Goal: Task Accomplishment & Management: Manage account settings

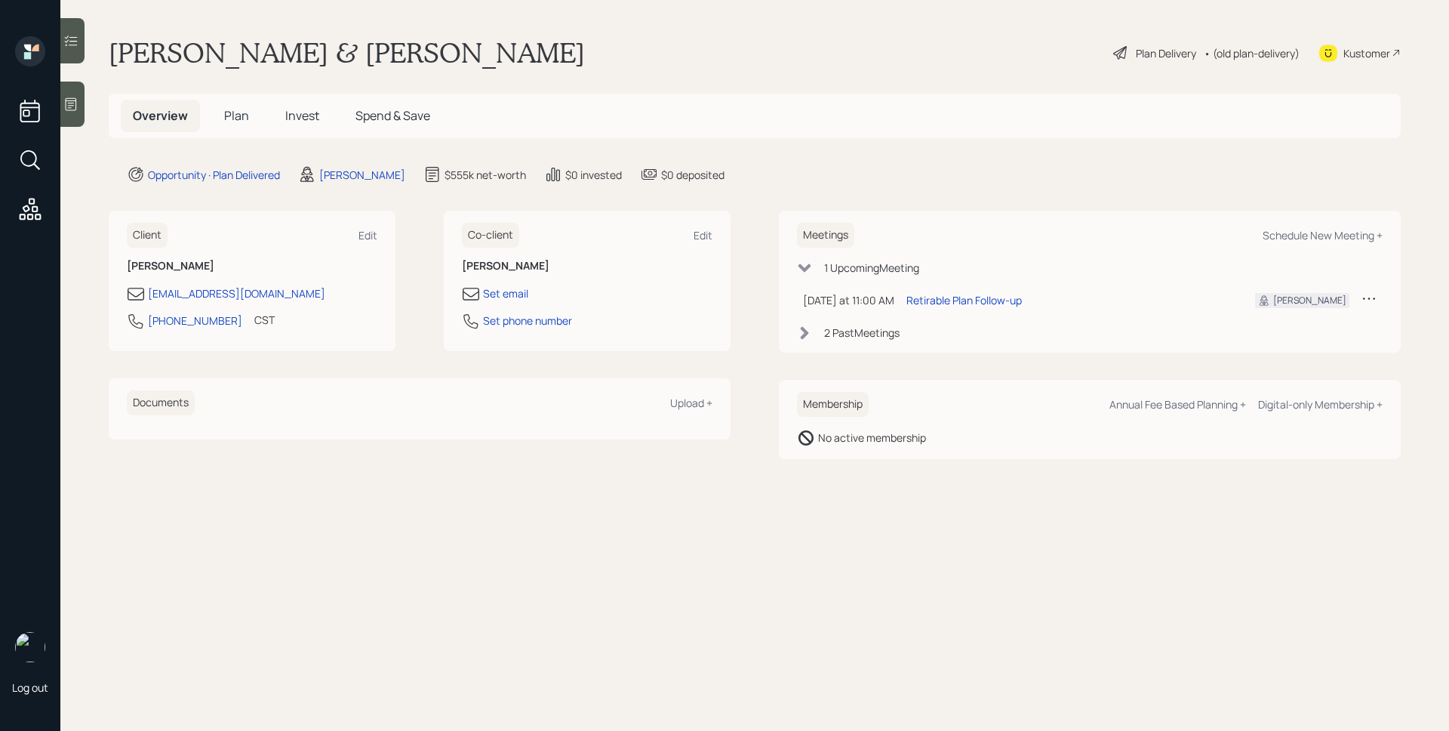
click at [227, 109] on span "Plan" at bounding box center [236, 115] width 25 height 17
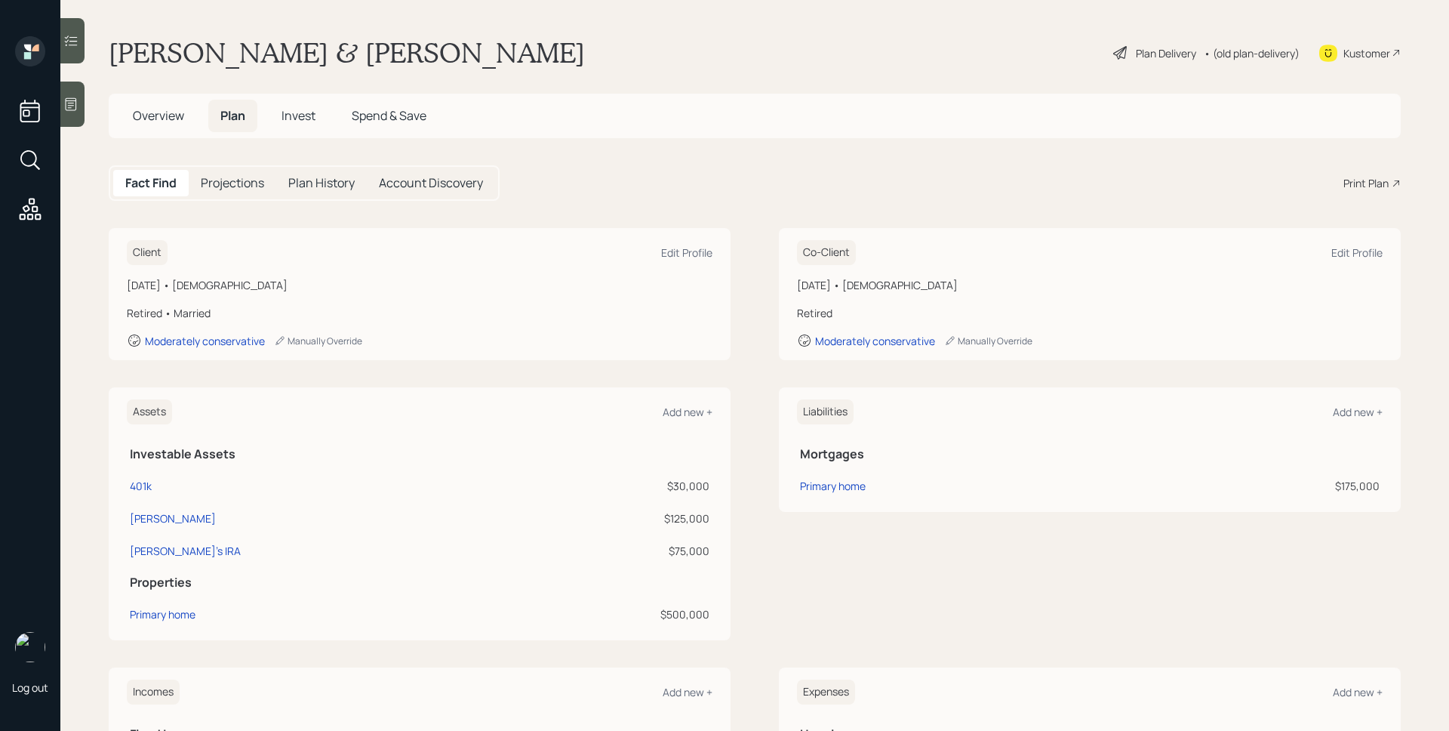
click at [302, 100] on h5 "Invest" at bounding box center [298, 116] width 58 height 32
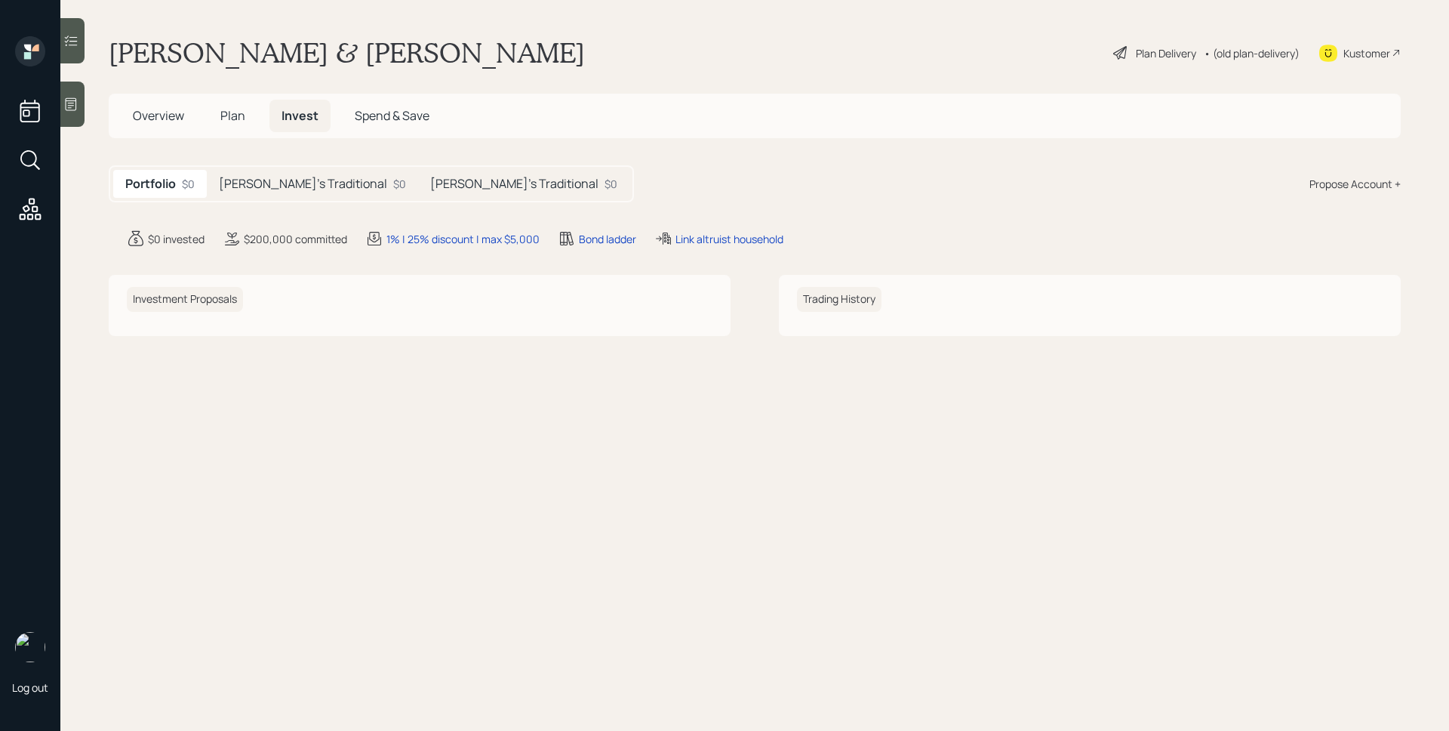
click at [289, 184] on h5 "Clyde's Traditional" at bounding box center [303, 184] width 168 height 14
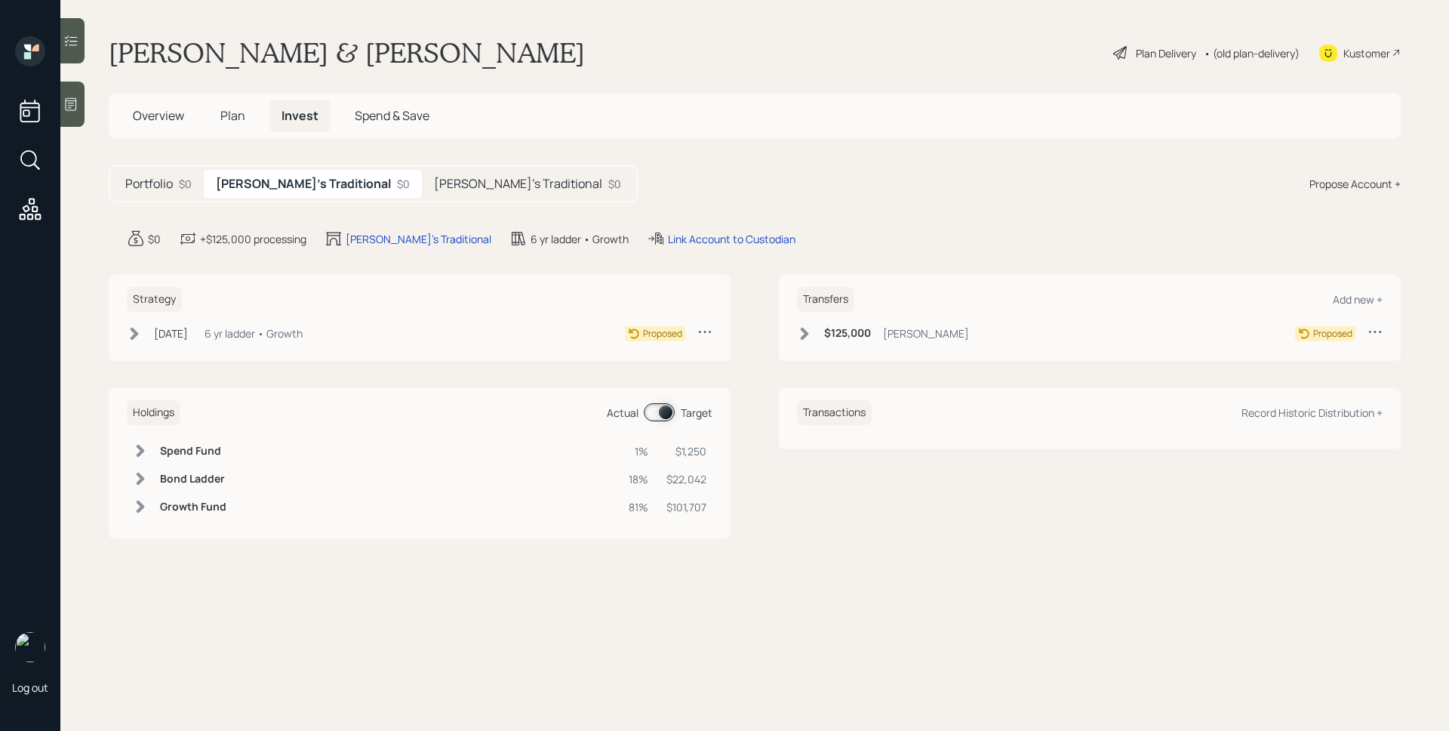
click at [434, 191] on h5 "Christine's Traditional" at bounding box center [518, 184] width 168 height 14
click at [310, 177] on h5 "Clyde's Traditional" at bounding box center [300, 184] width 168 height 14
click at [1175, 54] on div "Plan Delivery" at bounding box center [1166, 53] width 60 height 16
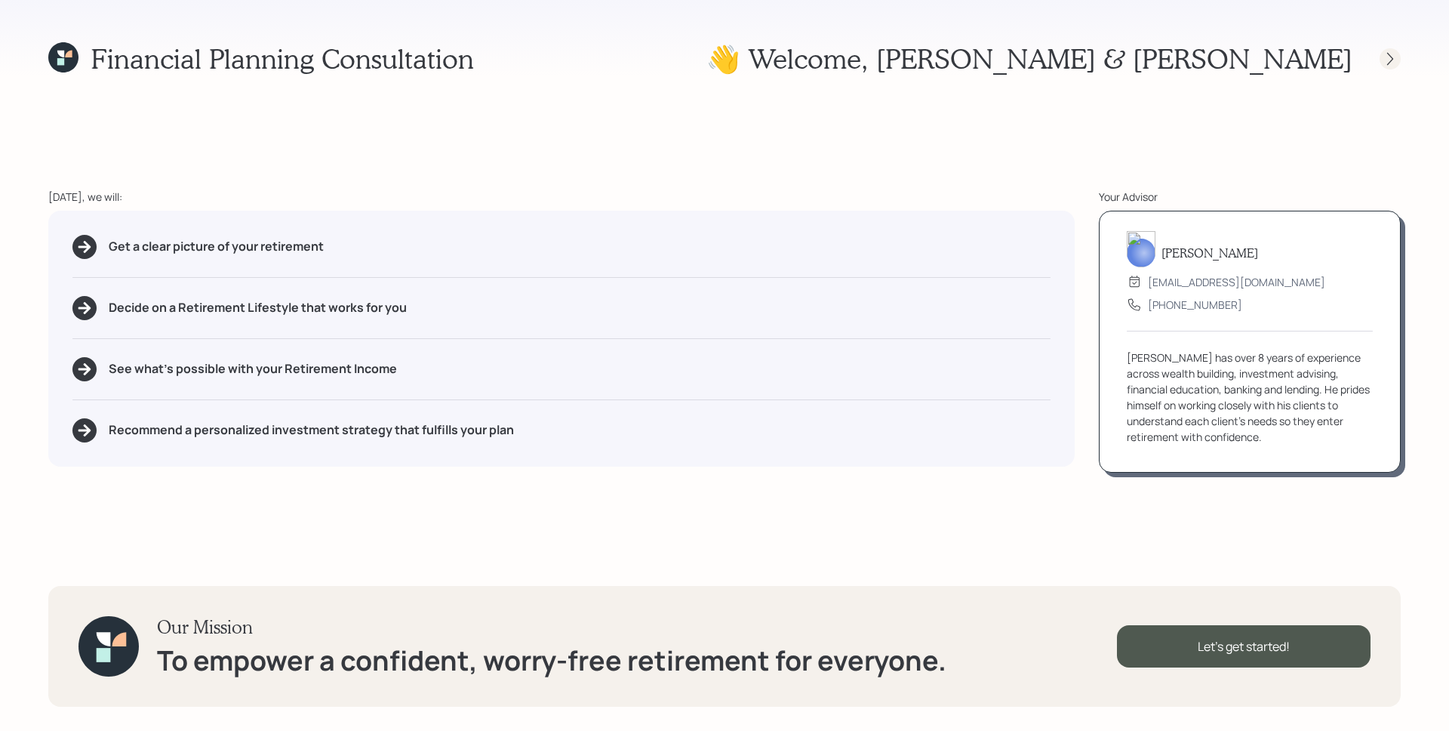
click at [1388, 57] on icon at bounding box center [1390, 58] width 15 height 15
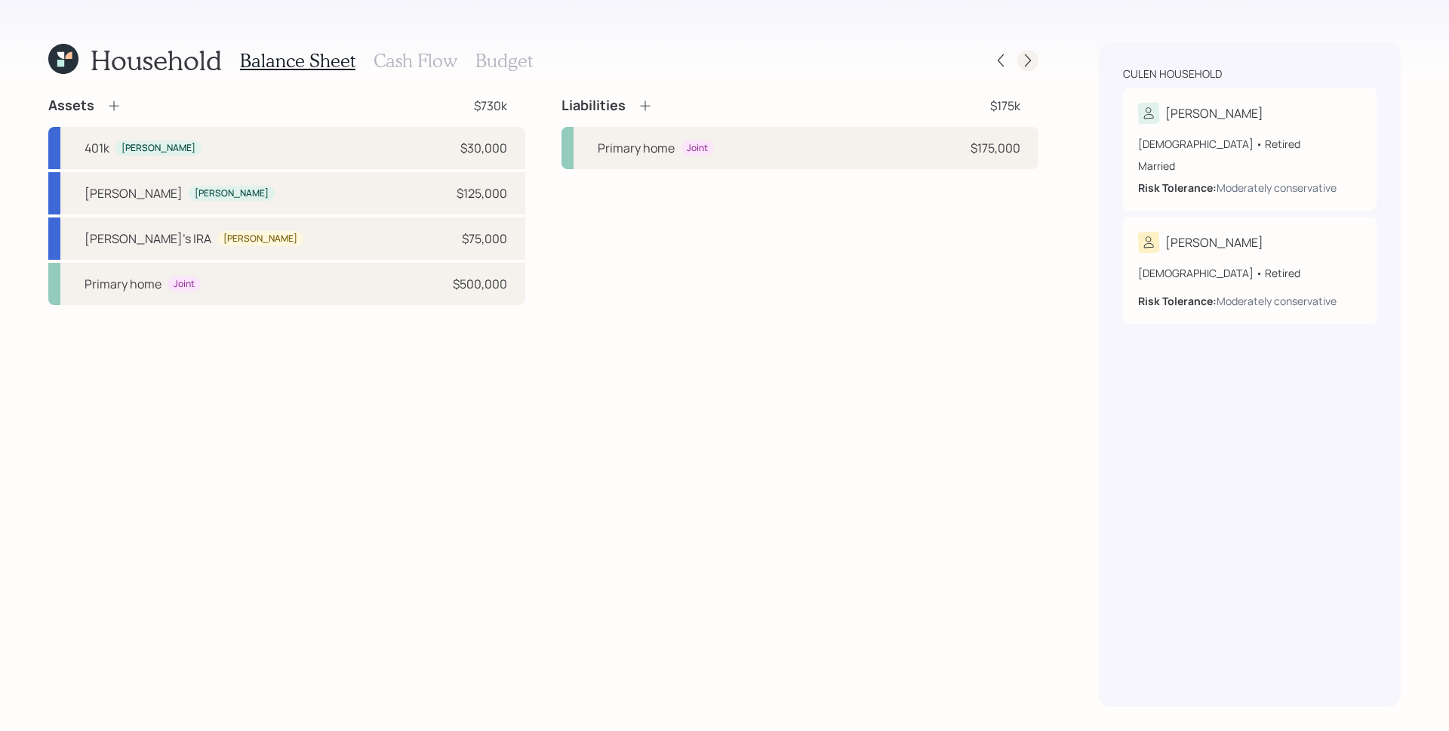
click at [1021, 61] on icon at bounding box center [1027, 60] width 15 height 15
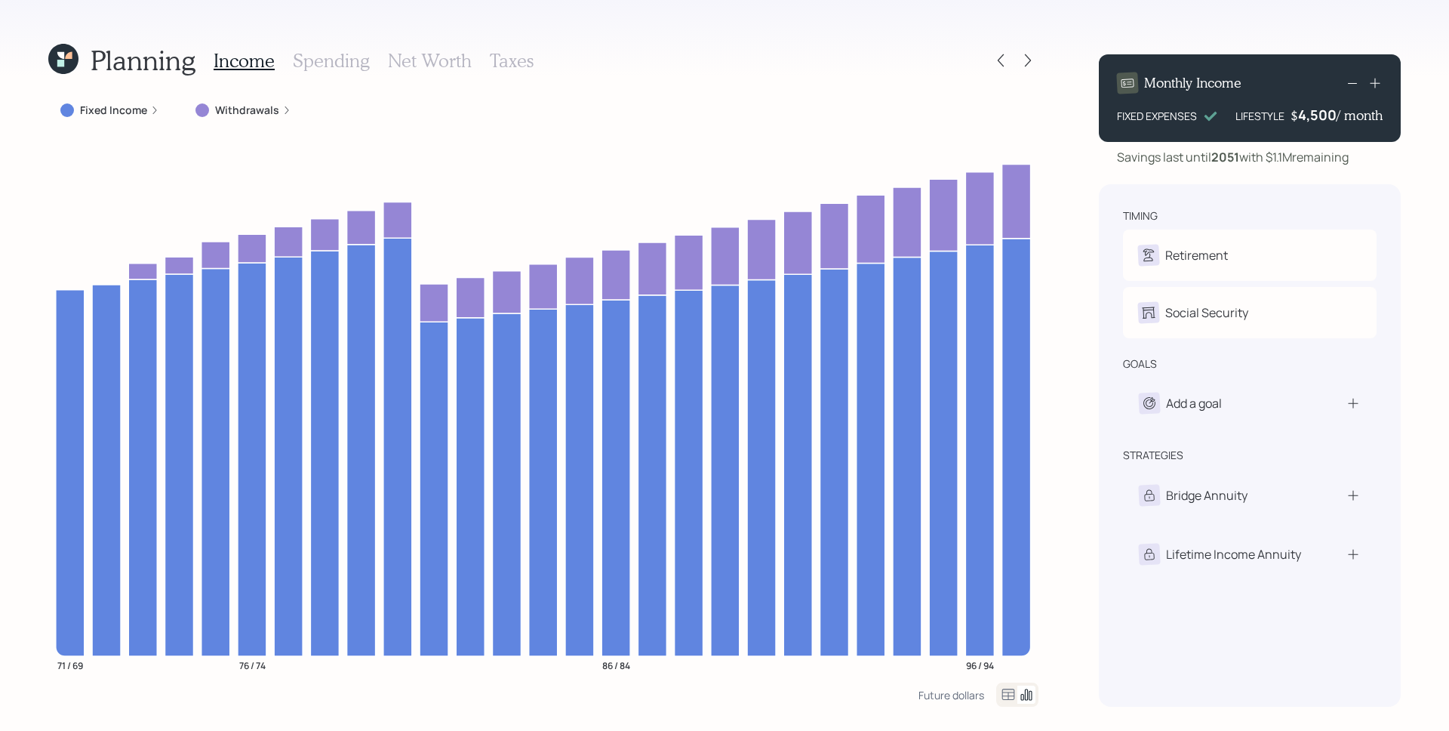
click at [272, 109] on label "Withdrawals" at bounding box center [247, 110] width 64 height 15
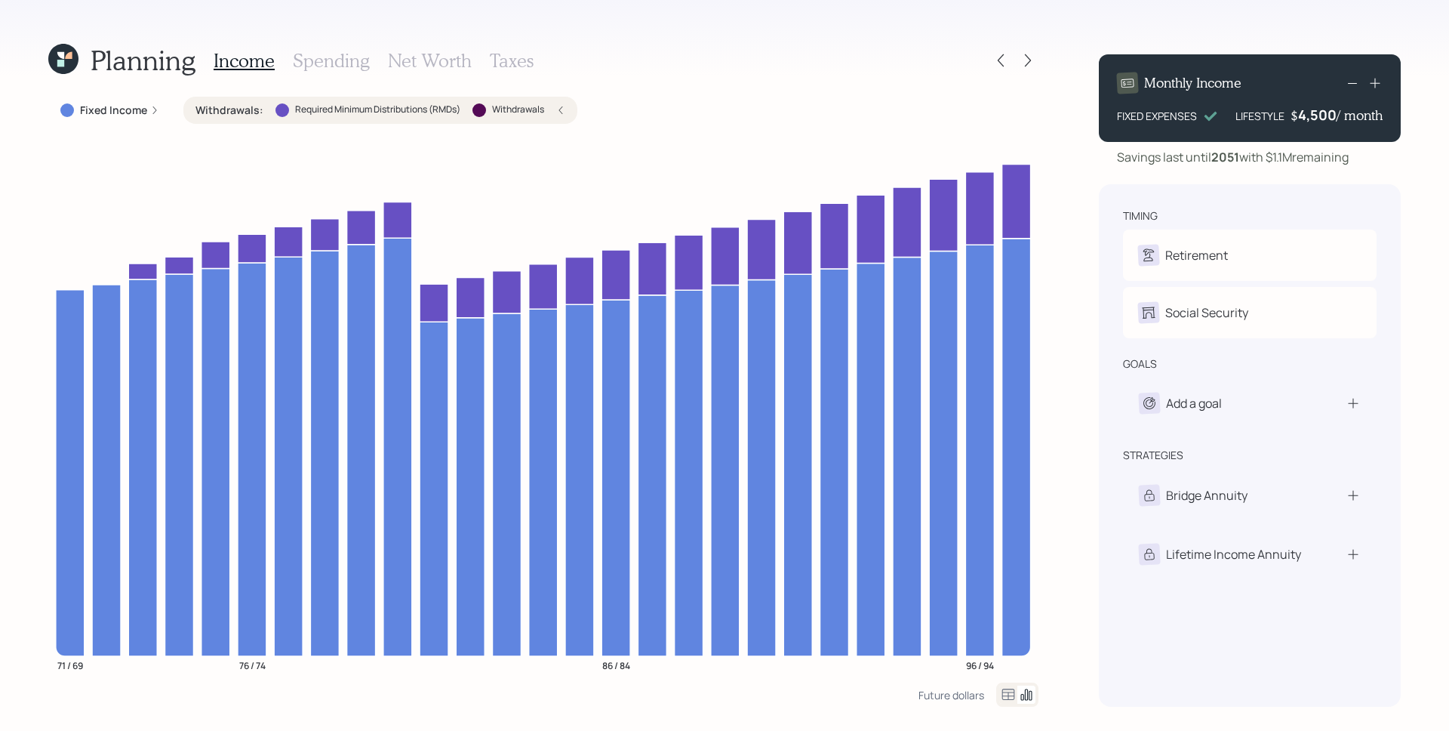
click at [563, 113] on icon at bounding box center [560, 110] width 9 height 9
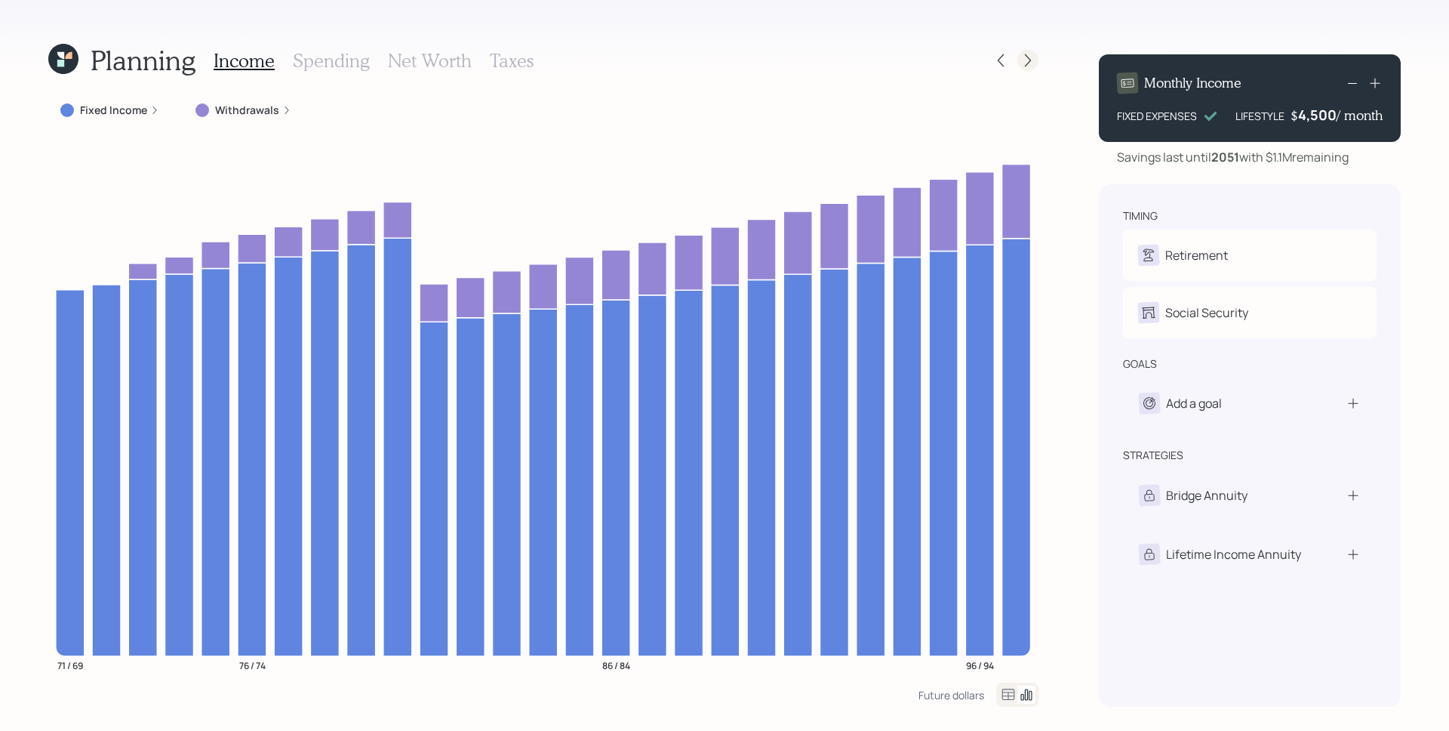
click at [1033, 60] on icon at bounding box center [1027, 60] width 15 height 15
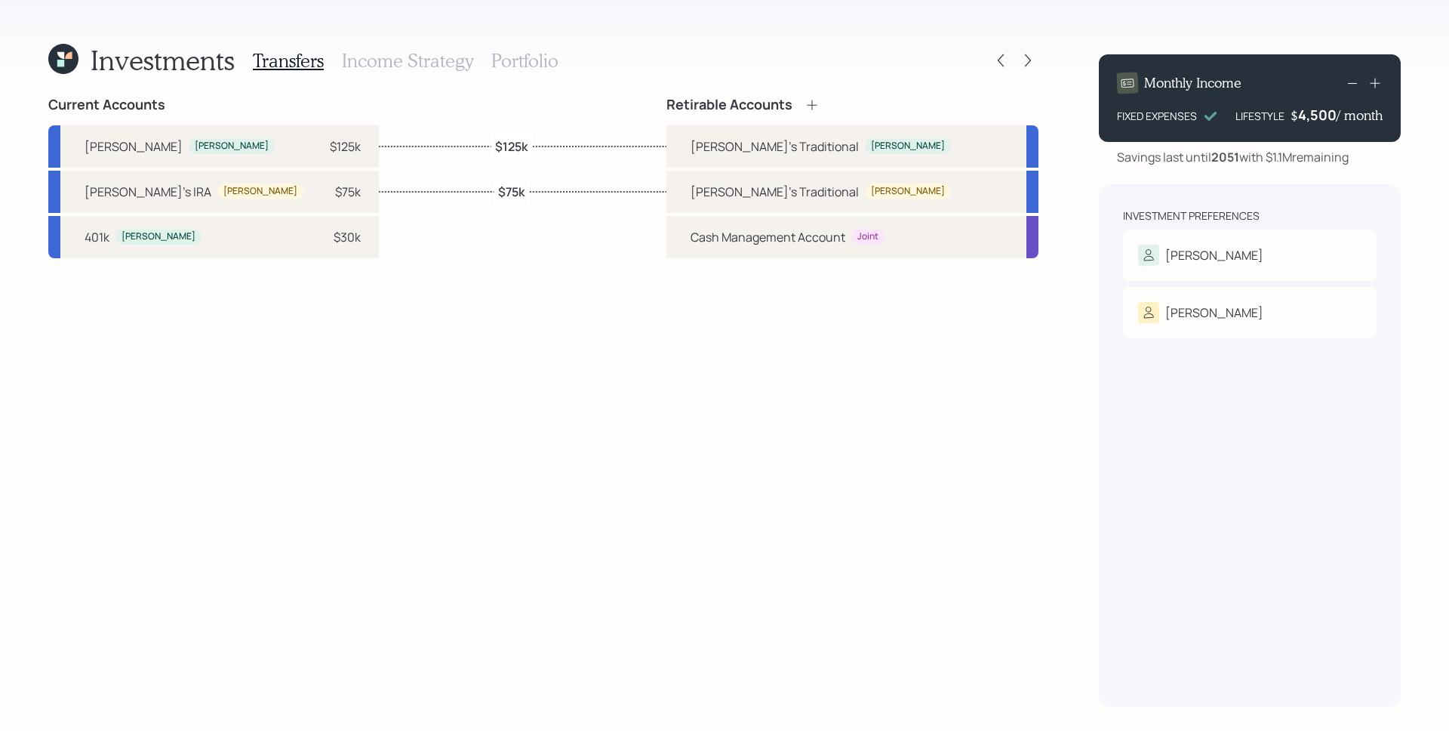
click at [1033, 60] on icon at bounding box center [1027, 60] width 15 height 15
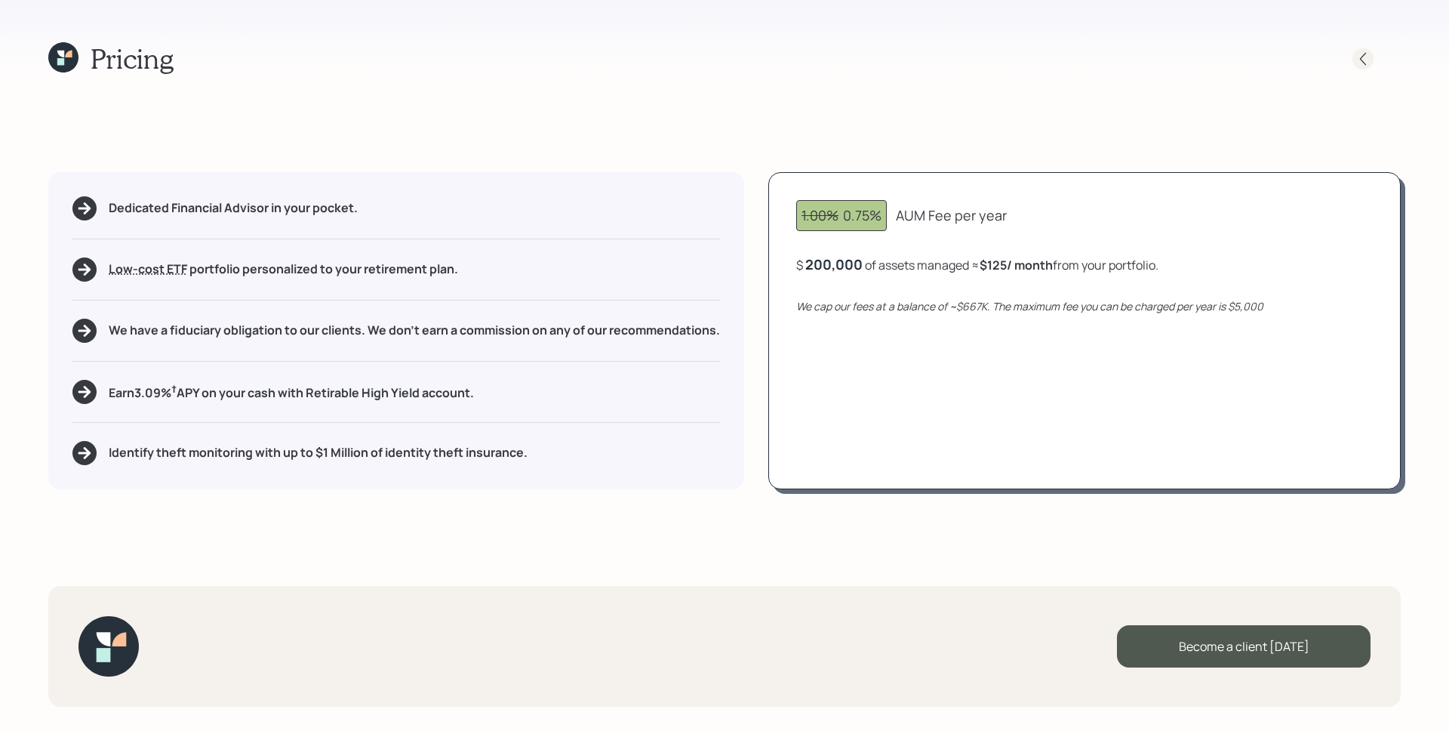
drag, startPoint x: 1357, startPoint y: 51, endPoint x: 1364, endPoint y: 55, distance: 8.2
click at [1364, 55] on div at bounding box center [1363, 58] width 21 height 21
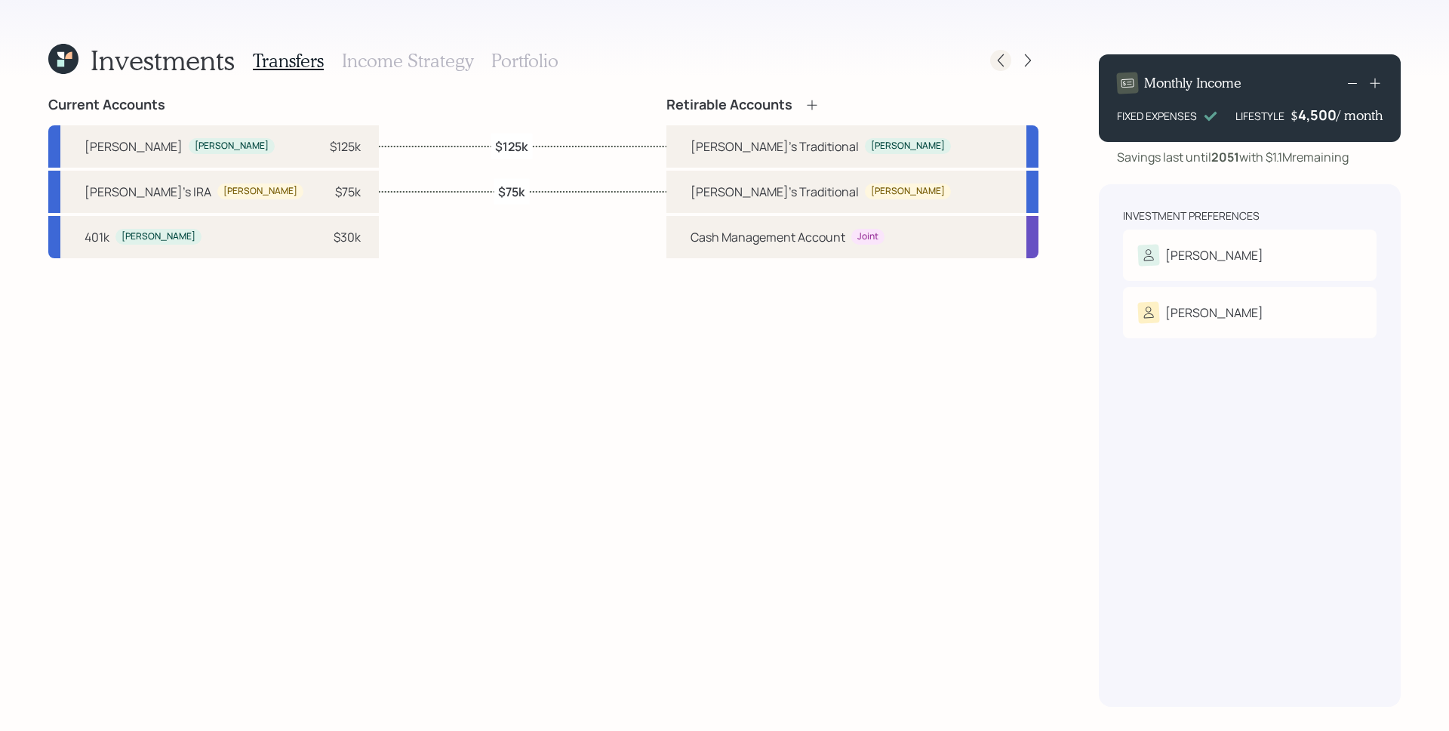
click at [1002, 60] on icon at bounding box center [1000, 60] width 15 height 15
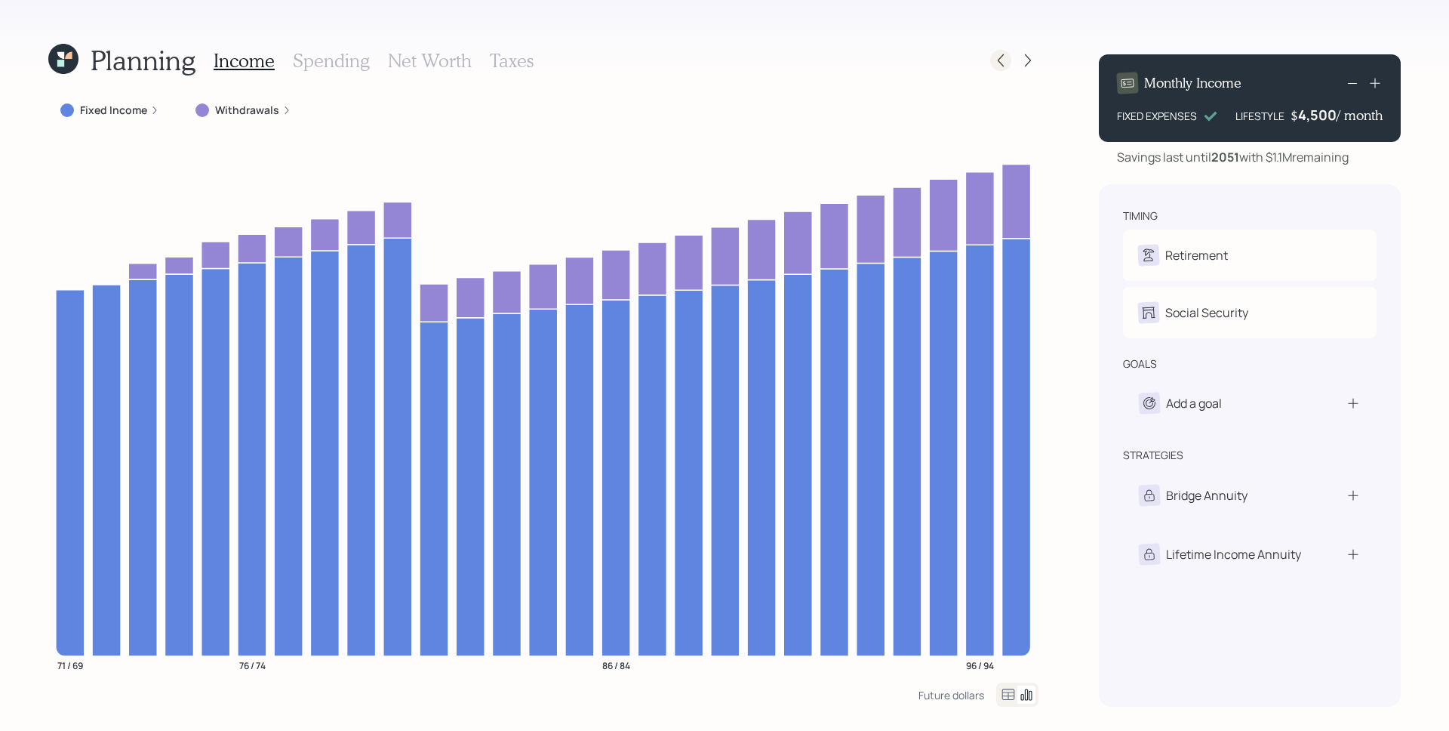
click at [1005, 57] on icon at bounding box center [1000, 60] width 15 height 15
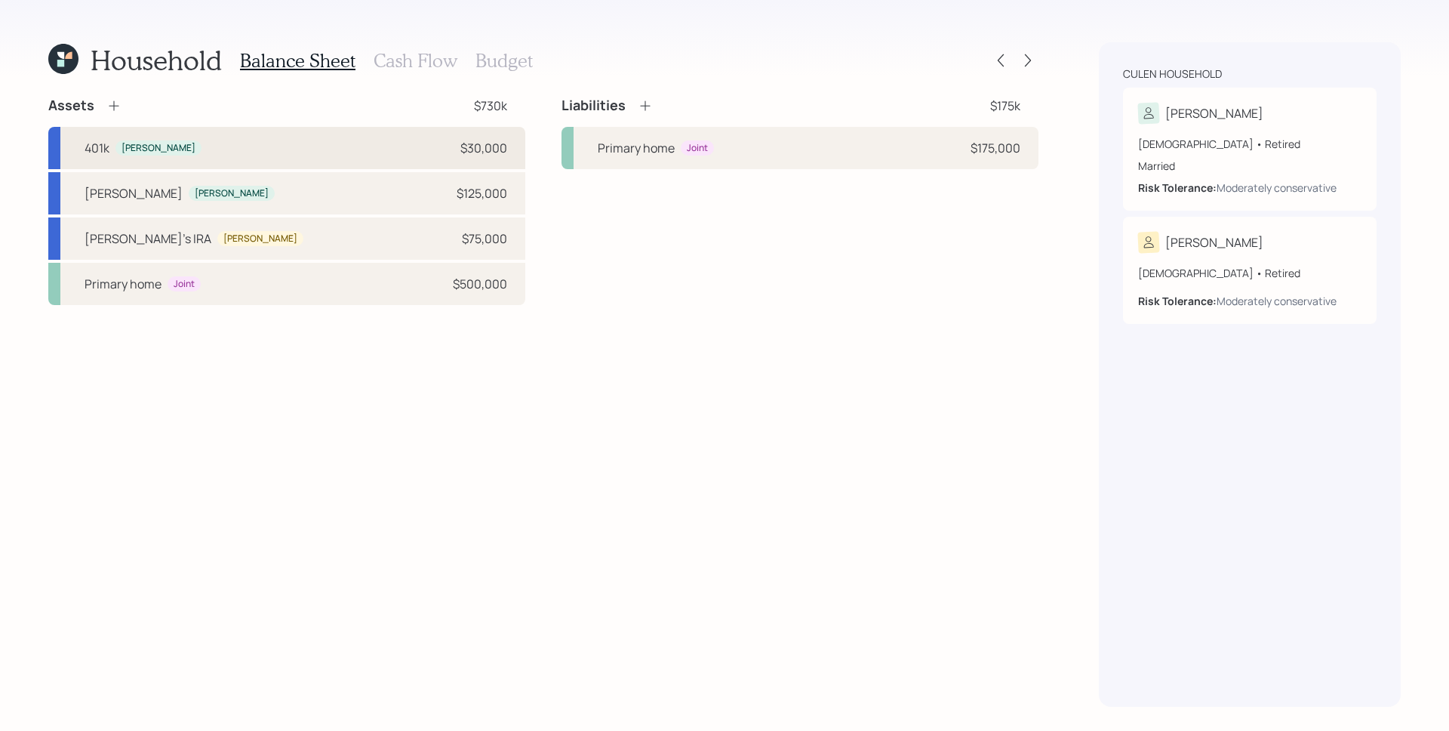
drag, startPoint x: 249, startPoint y: 153, endPoint x: 256, endPoint y: 147, distance: 9.1
click at [249, 153] on div "401k Clyde $30,000" at bounding box center [286, 148] width 477 height 42
select select "company_sponsored"
select select "balanced"
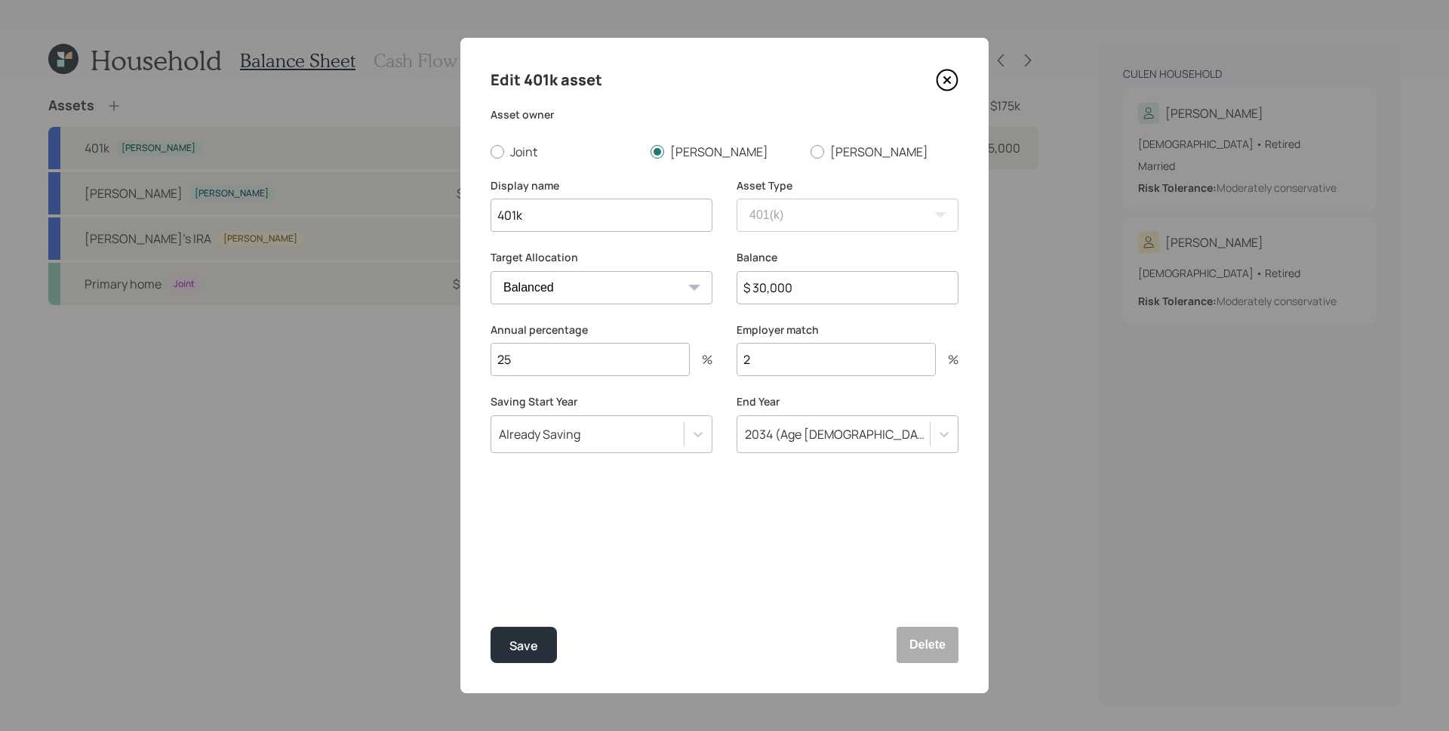
click at [495, 214] on input "401k" at bounding box center [602, 215] width 222 height 33
type input "Clyde's 401k"
click at [532, 637] on div "Save" at bounding box center [523, 646] width 29 height 20
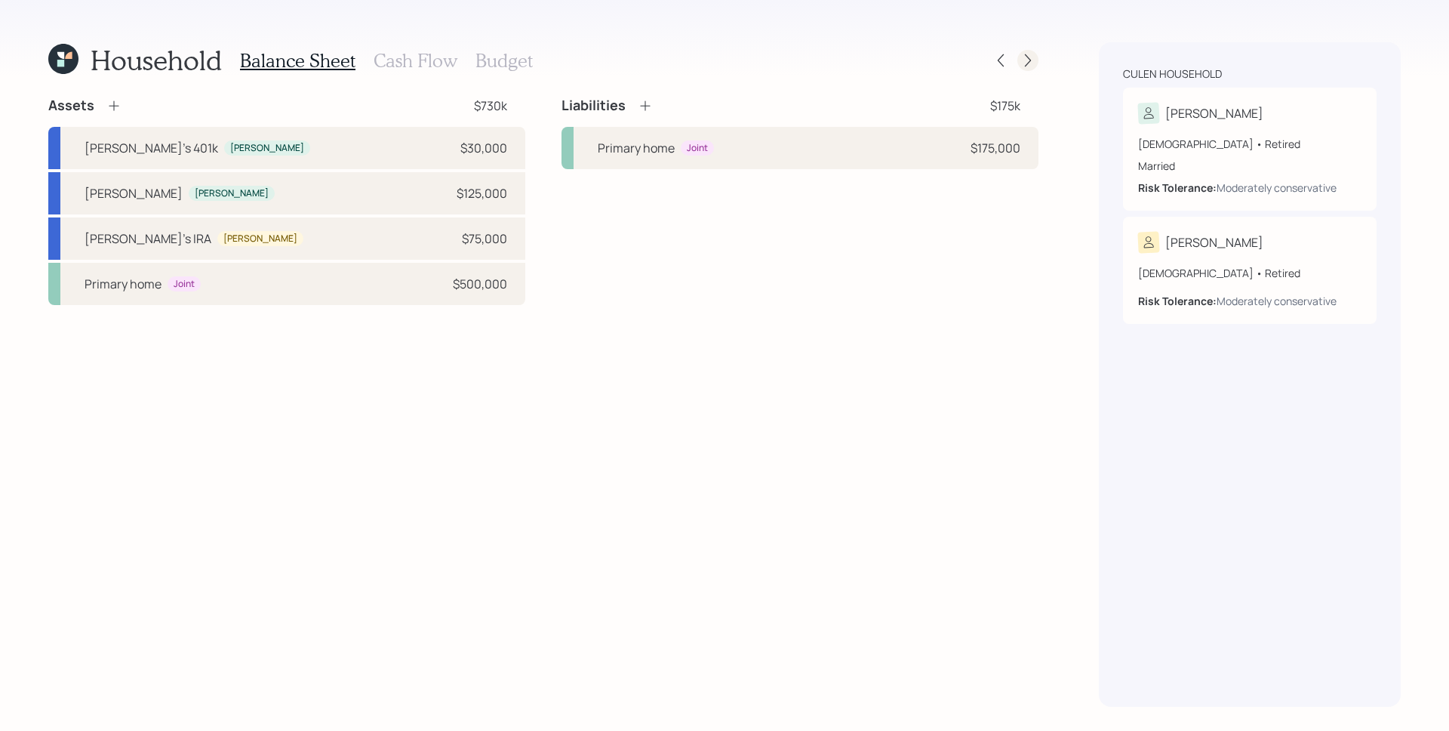
click at [1029, 67] on icon at bounding box center [1027, 60] width 15 height 15
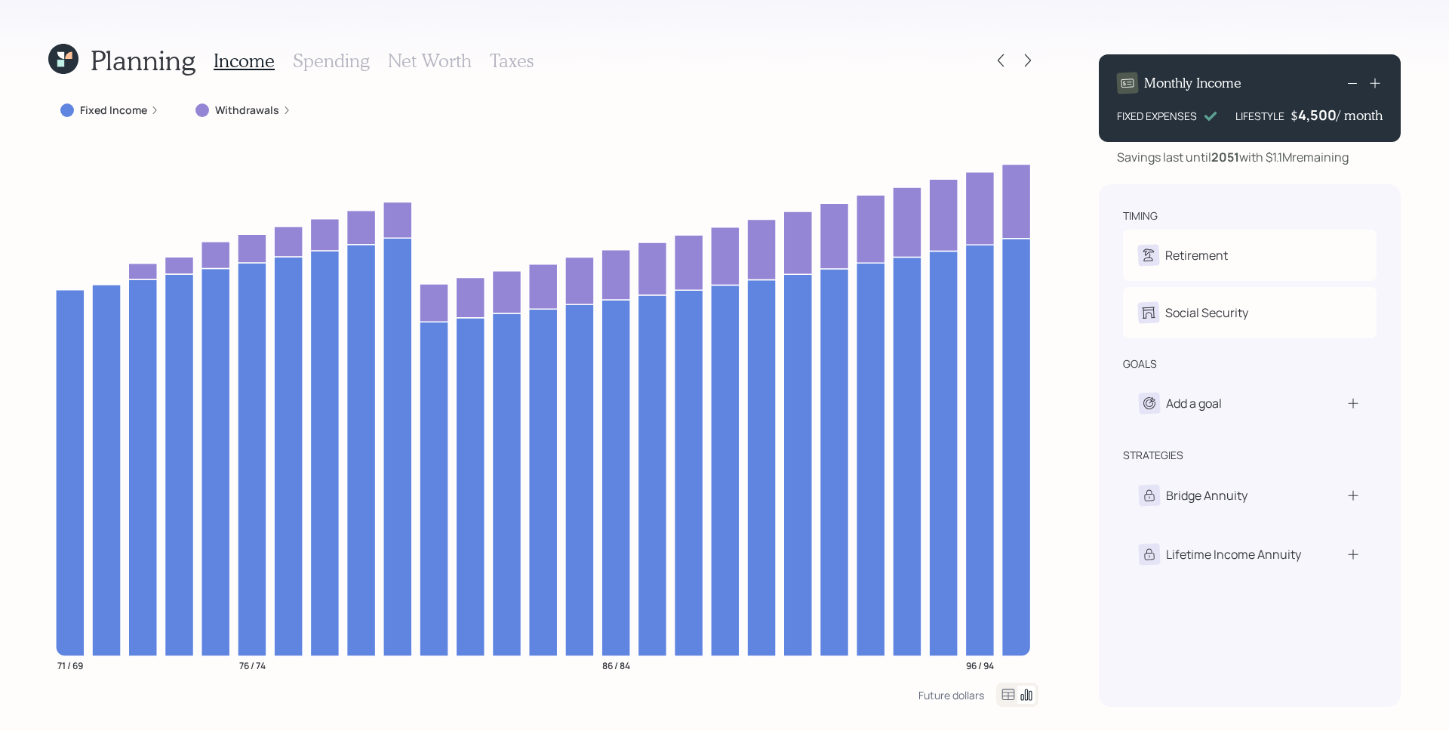
click at [1029, 67] on icon at bounding box center [1027, 60] width 15 height 15
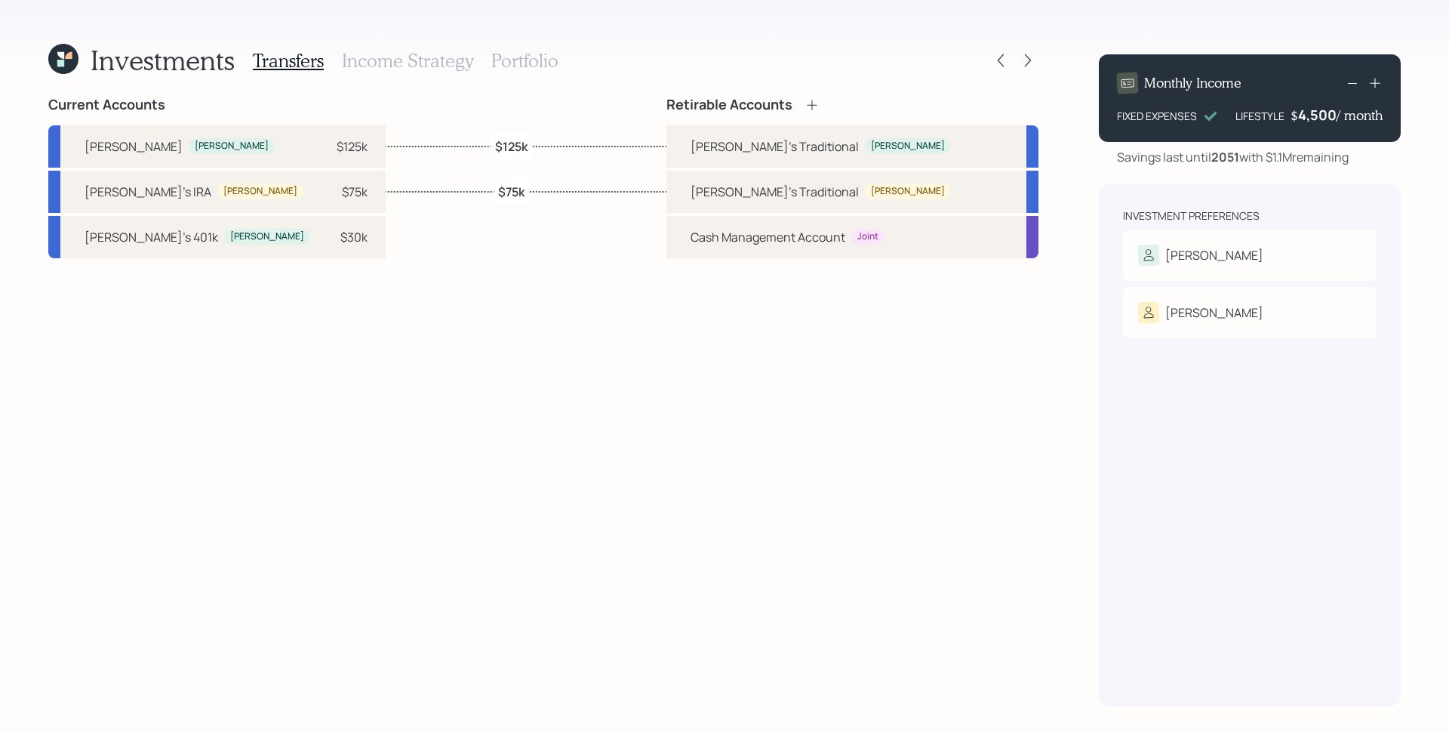
click at [1029, 67] on icon at bounding box center [1027, 60] width 15 height 15
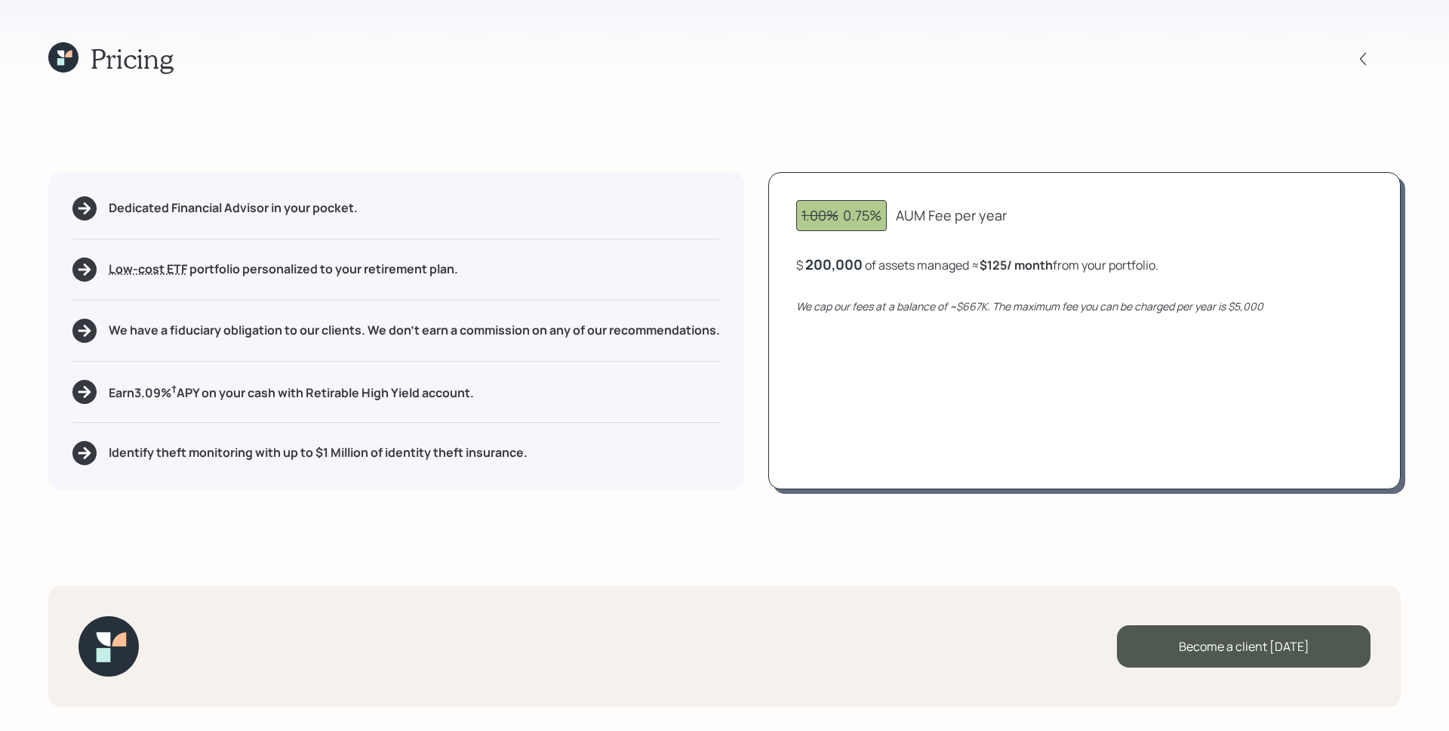
click at [57, 57] on icon at bounding box center [63, 57] width 30 height 30
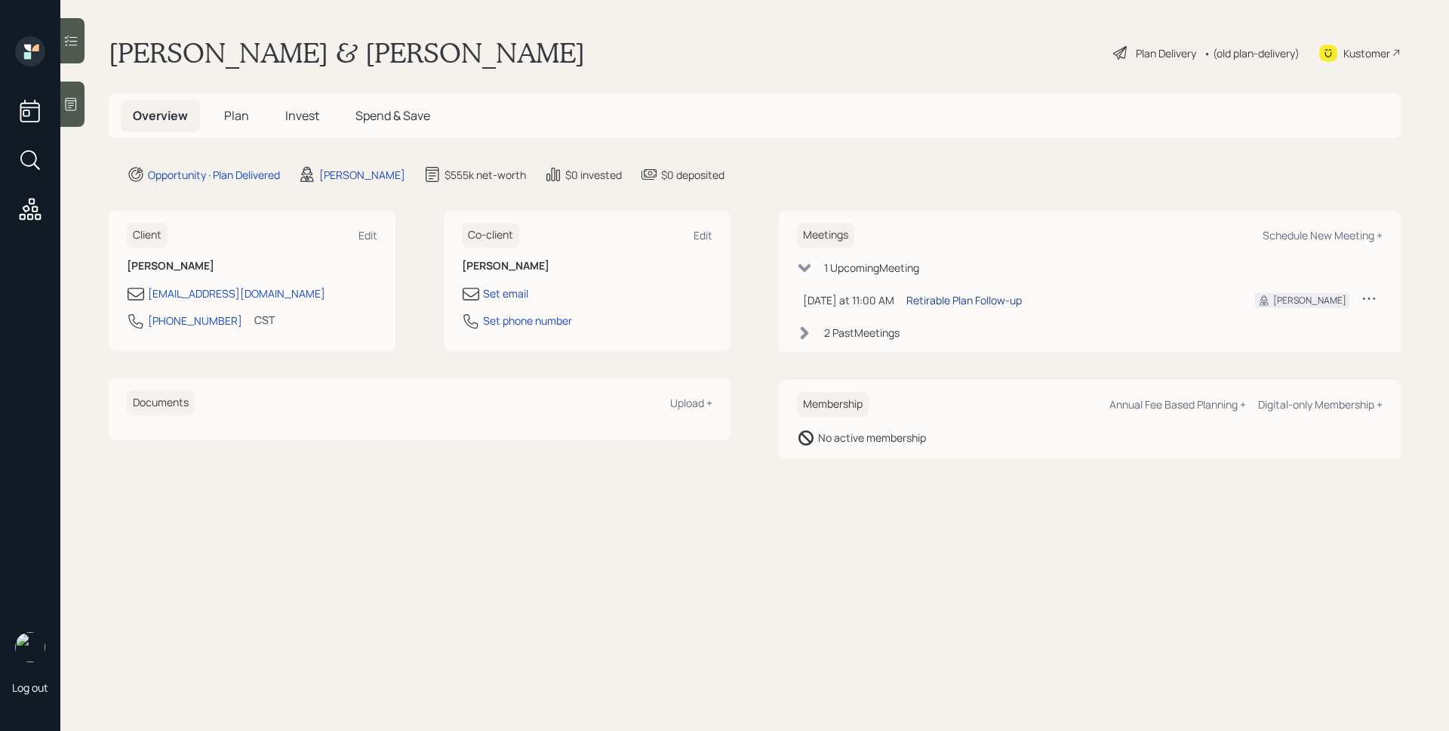
click at [968, 302] on div "Retirable Plan Follow-up" at bounding box center [963, 300] width 115 height 16
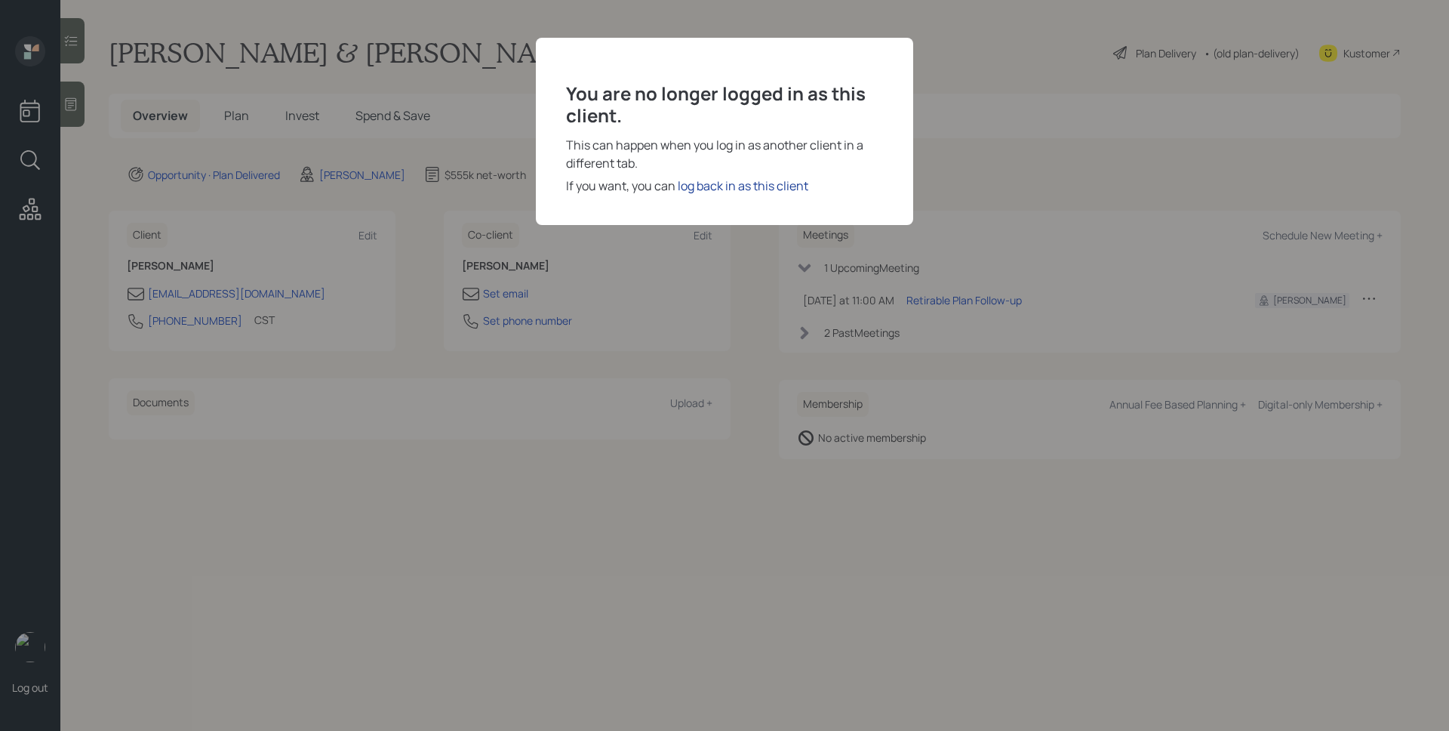
click at [774, 183] on div "log back in as this client" at bounding box center [743, 186] width 131 height 18
